Goal: Navigation & Orientation: Go to known website

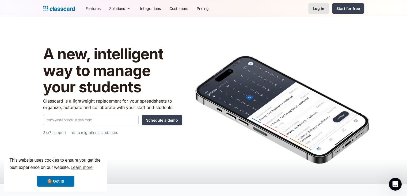
click at [317, 10] on div "Log in" at bounding box center [319, 9] width 12 height 6
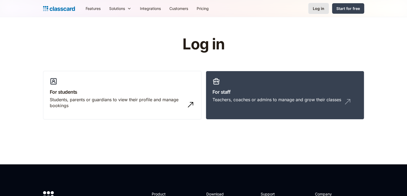
click at [317, 5] on link "Log in" at bounding box center [319, 8] width 21 height 11
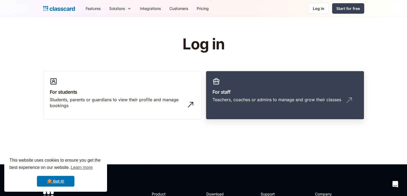
click at [236, 88] on h3 "For staff" at bounding box center [285, 91] width 145 height 7
